Goal: Task Accomplishment & Management: Manage account settings

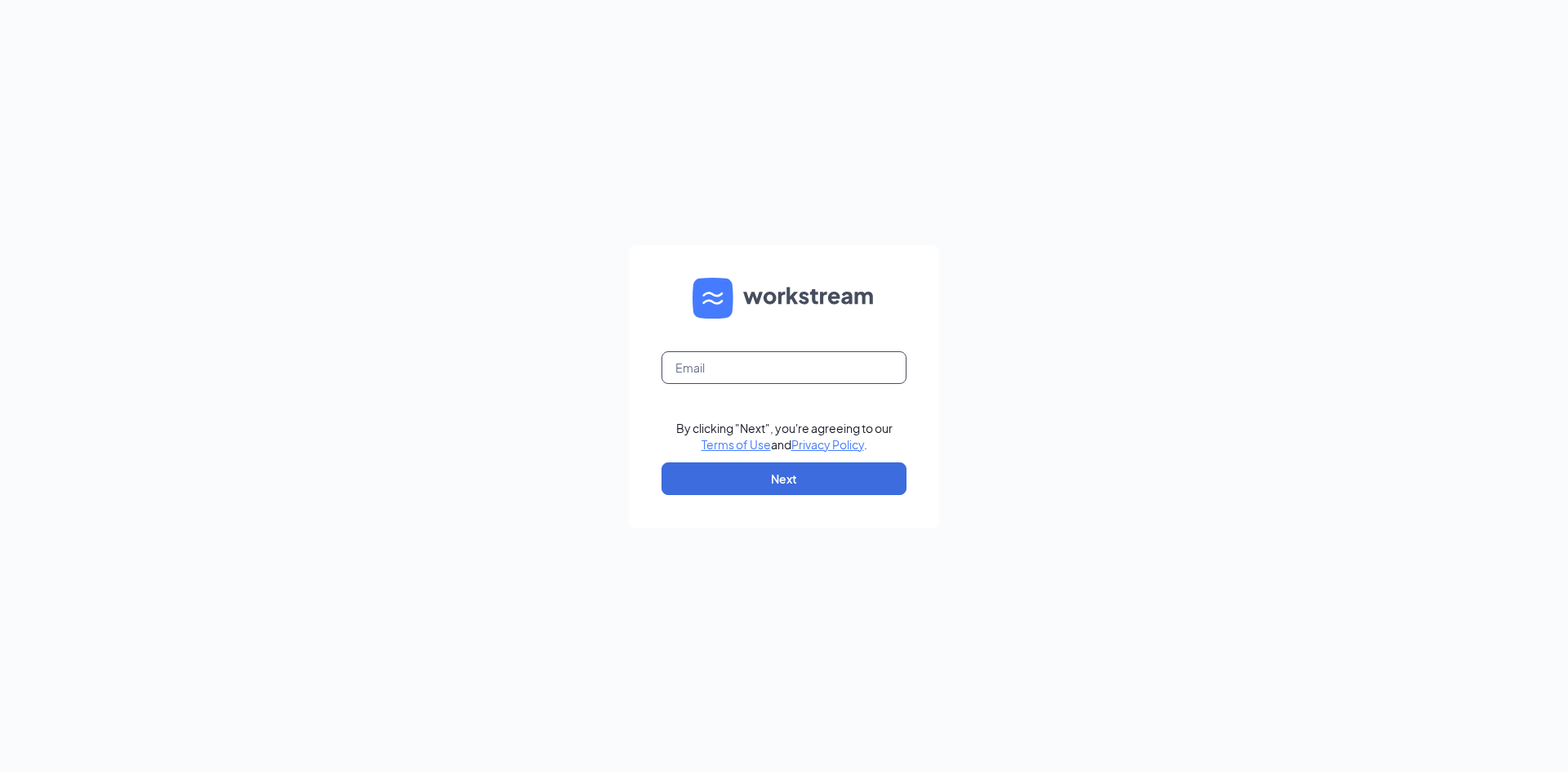
click at [786, 360] on input "text" at bounding box center [784, 368] width 245 height 33
type input "bpventuredocs@gmail.com"
click at [768, 477] on button "Next" at bounding box center [784, 478] width 245 height 33
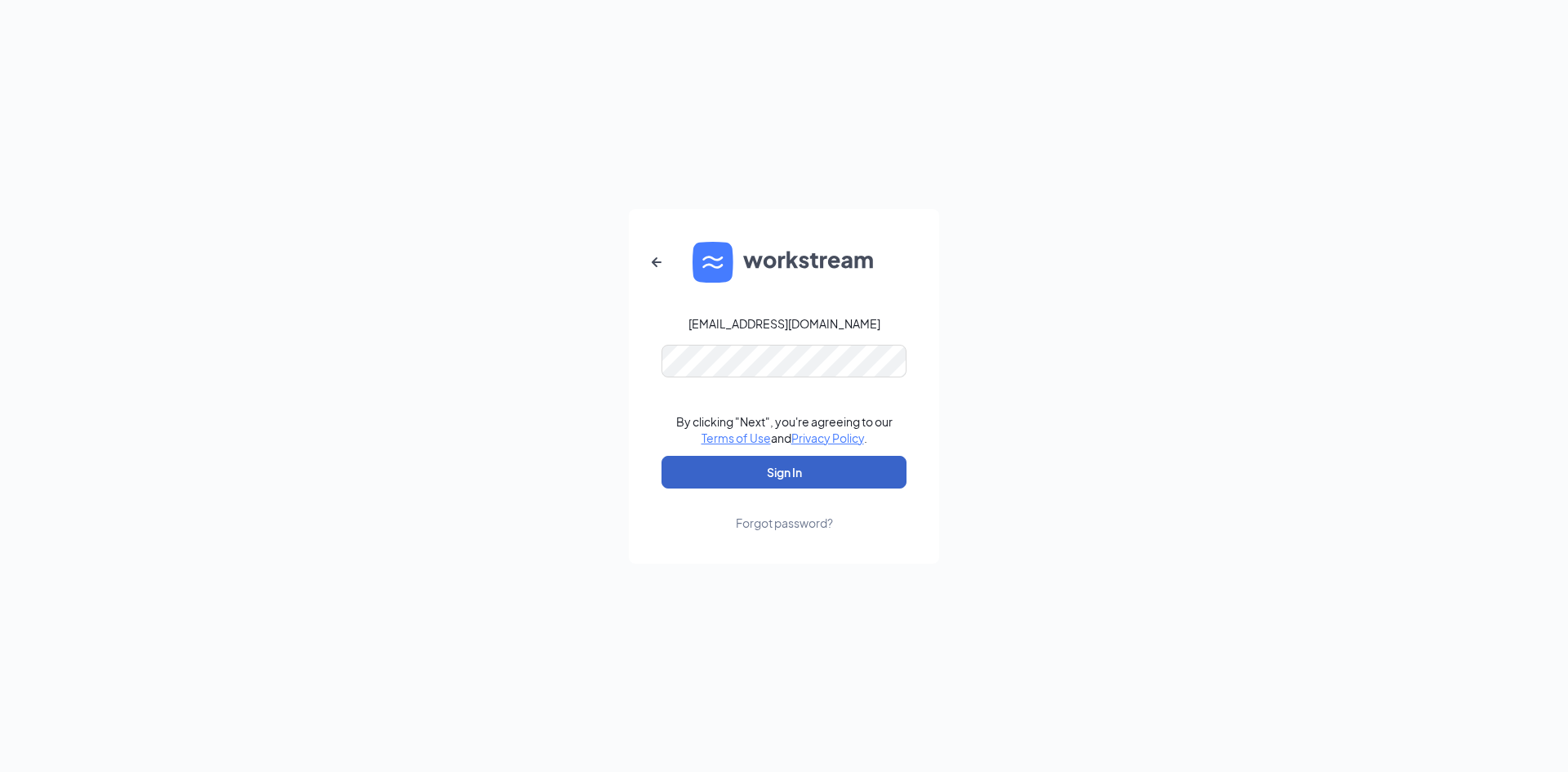
click at [790, 479] on button "Sign In" at bounding box center [784, 472] width 245 height 33
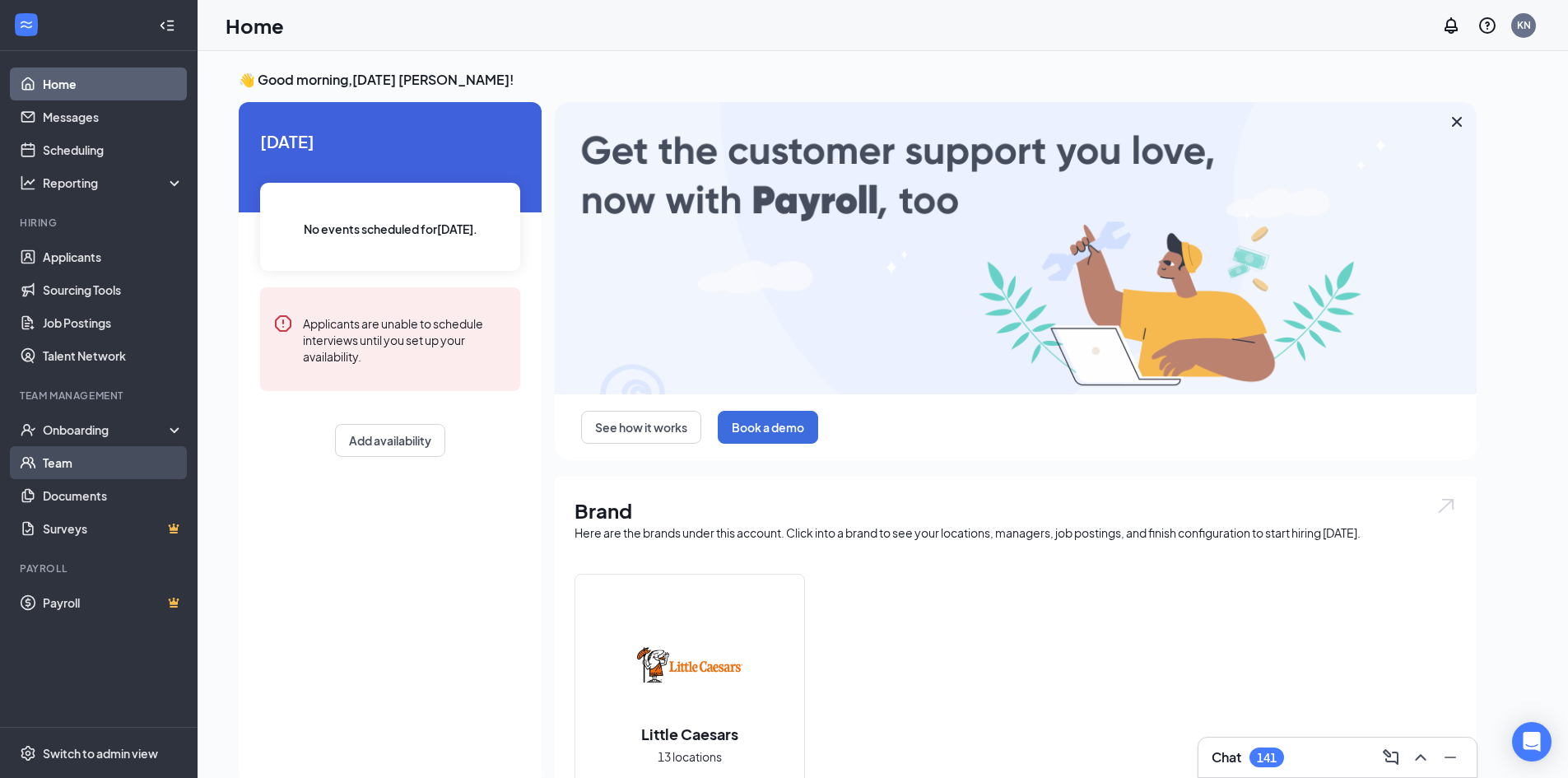
click at [83, 457] on link "Team" at bounding box center [112, 463] width 141 height 33
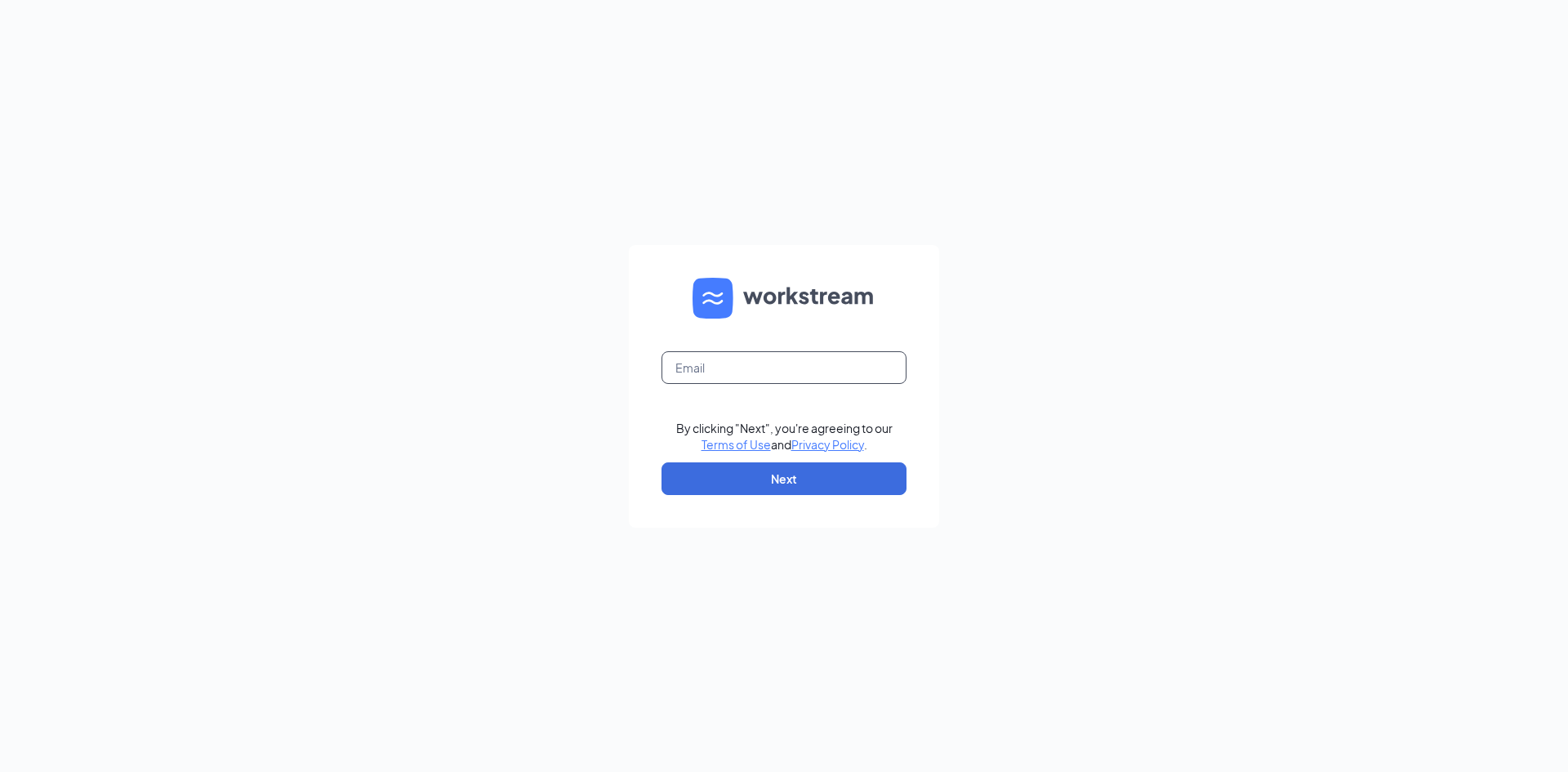
click at [775, 374] on input "text" at bounding box center [784, 368] width 245 height 33
type input "[EMAIL_ADDRESS][DOMAIN_NAME]"
click at [768, 480] on button "Next" at bounding box center [784, 478] width 245 height 33
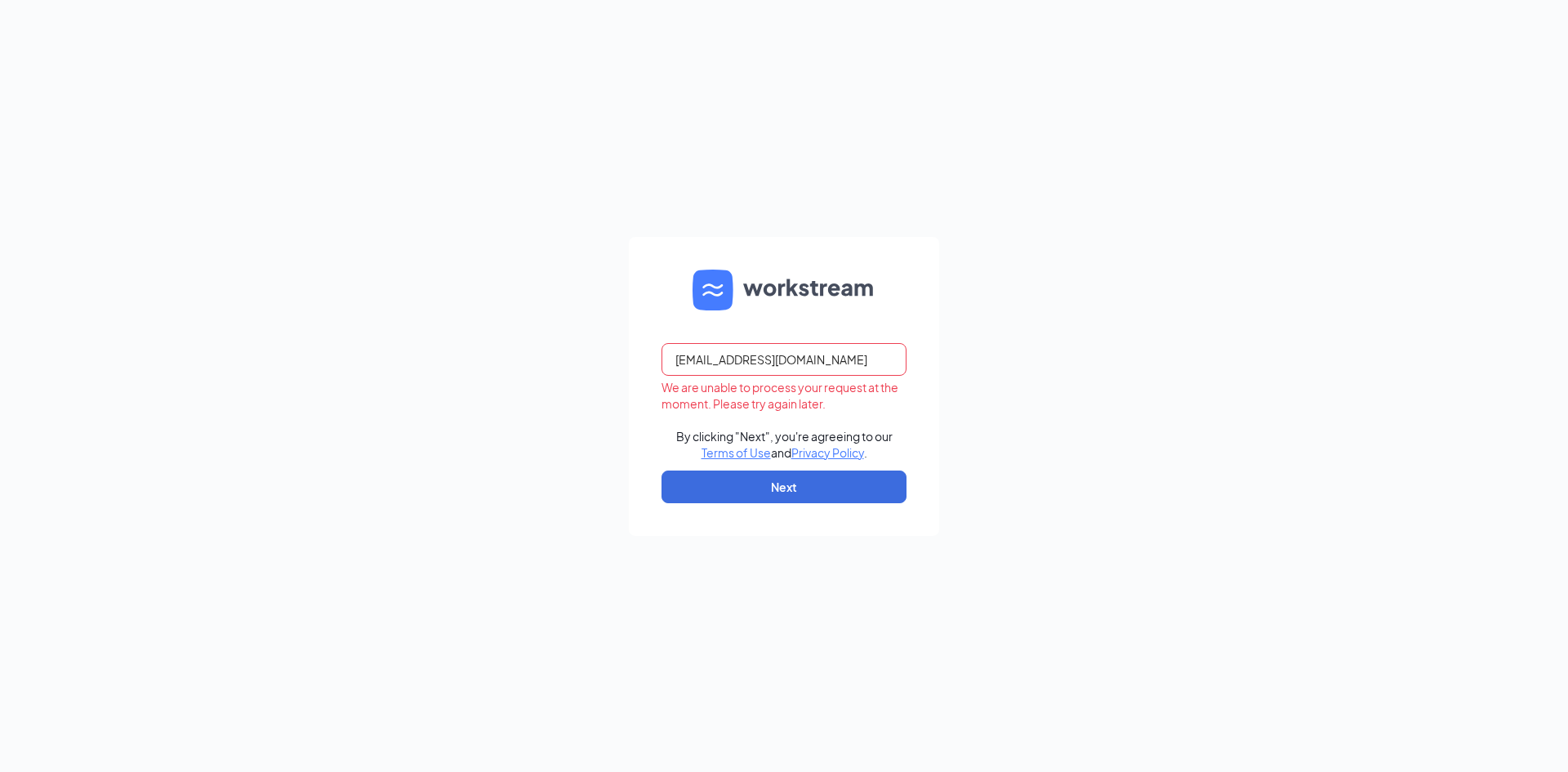
click at [838, 357] on input "[EMAIL_ADDRESS][DOMAIN_NAME]" at bounding box center [784, 359] width 245 height 33
click at [821, 486] on button "Next" at bounding box center [784, 487] width 245 height 33
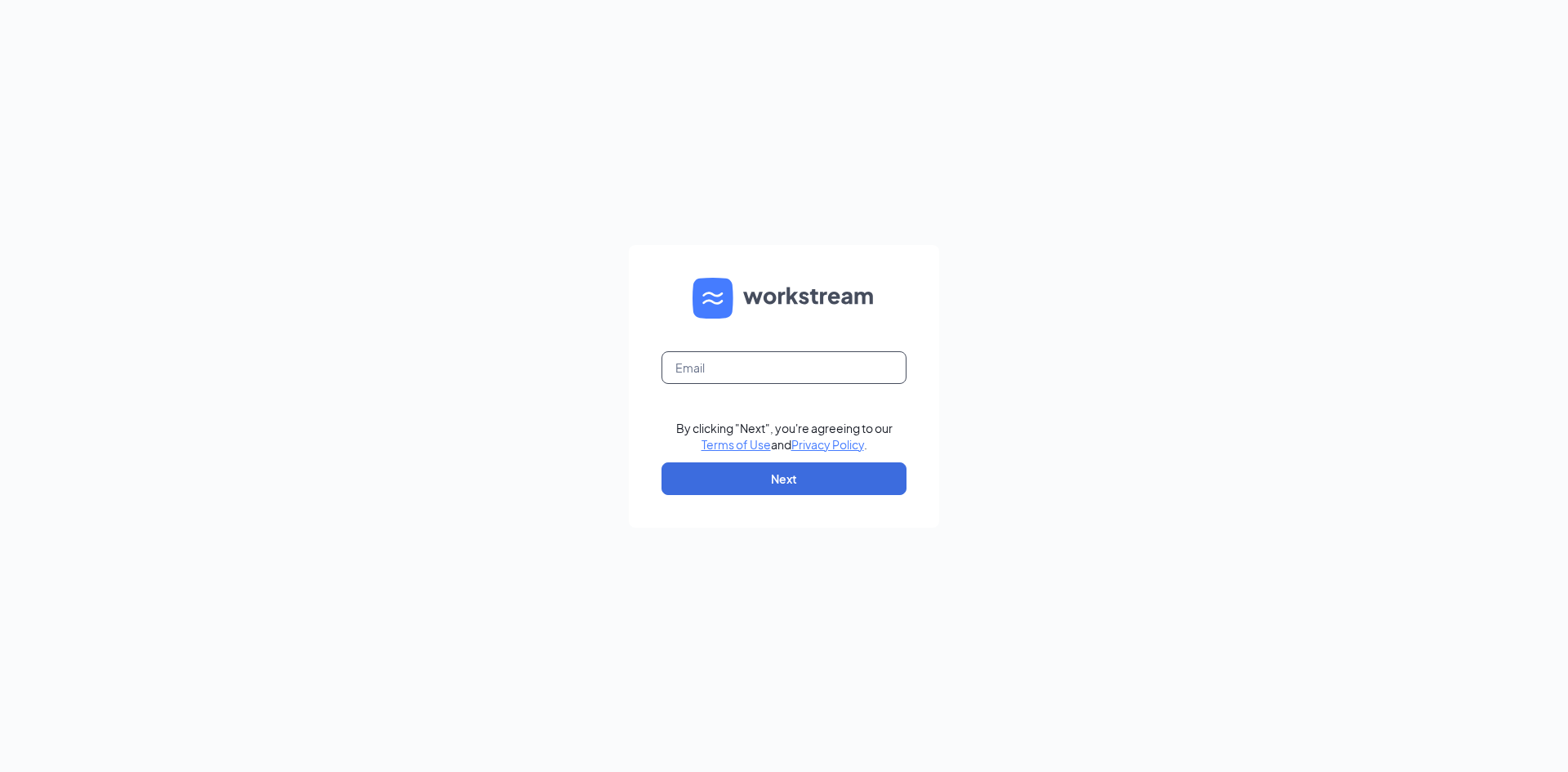
click at [850, 369] on input "text" at bounding box center [784, 368] width 245 height 33
type input "supizzadocs@gmail.com"
click at [793, 481] on button "Next" at bounding box center [784, 478] width 245 height 33
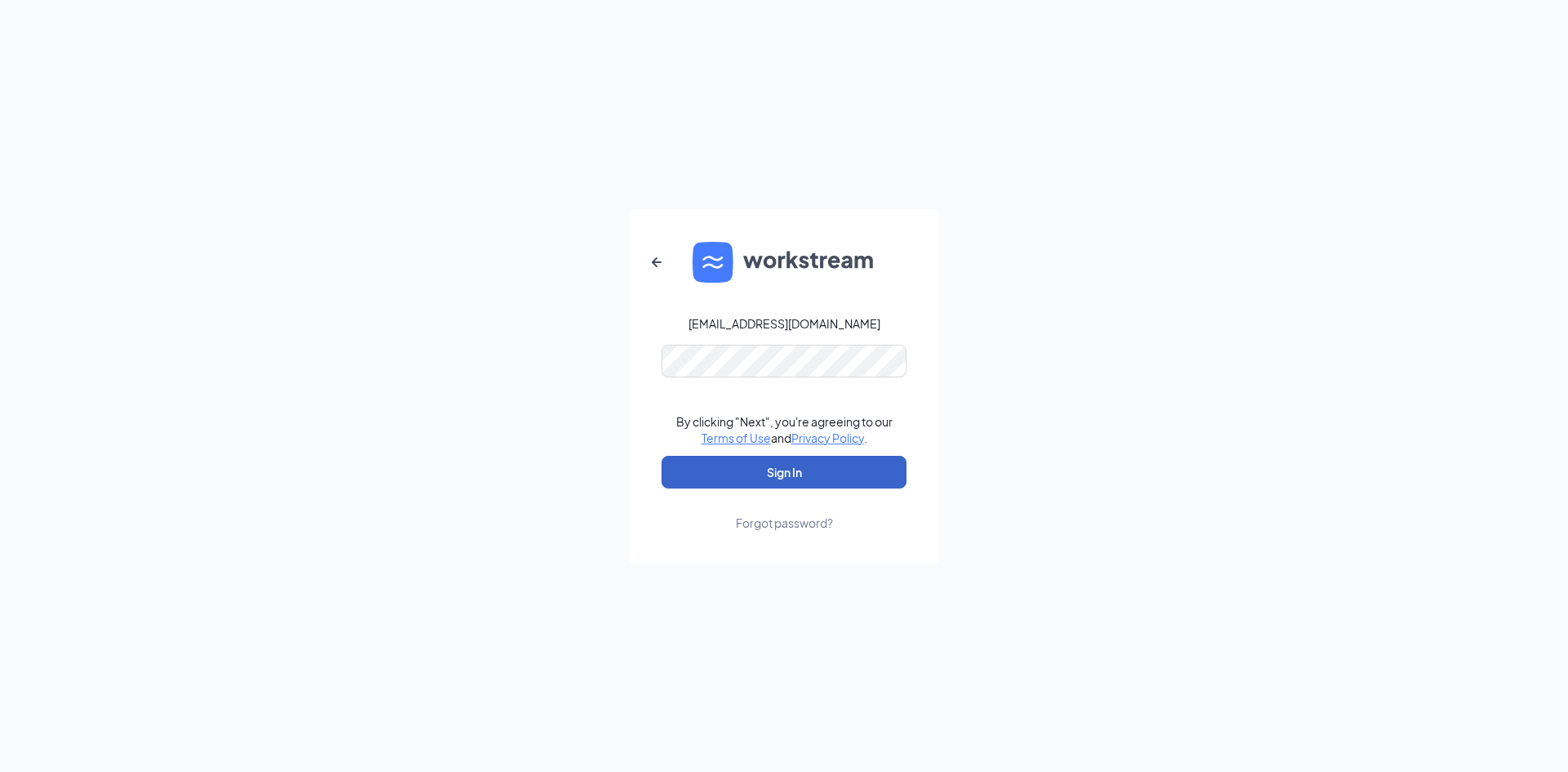
click at [768, 469] on button "Sign In" at bounding box center [784, 472] width 245 height 33
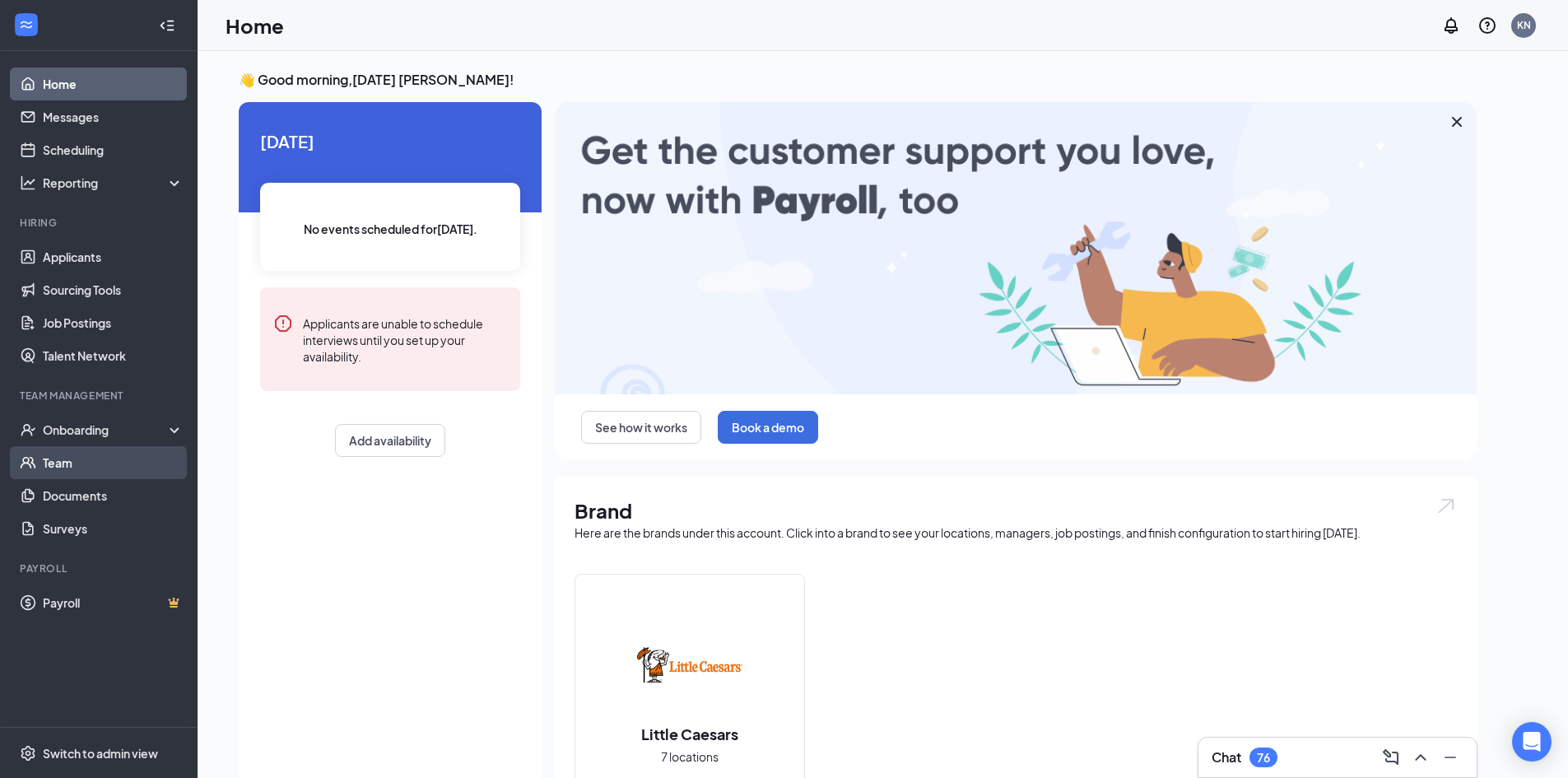
click at [82, 467] on link "Team" at bounding box center [112, 463] width 141 height 33
